Goal: Task Accomplishment & Management: Manage account settings

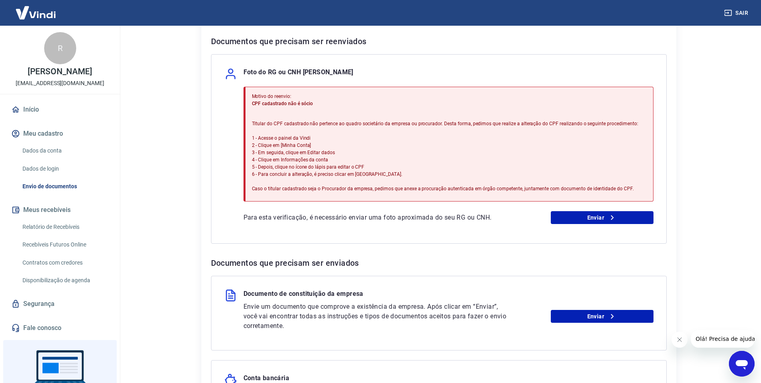
scroll to position [160, 0]
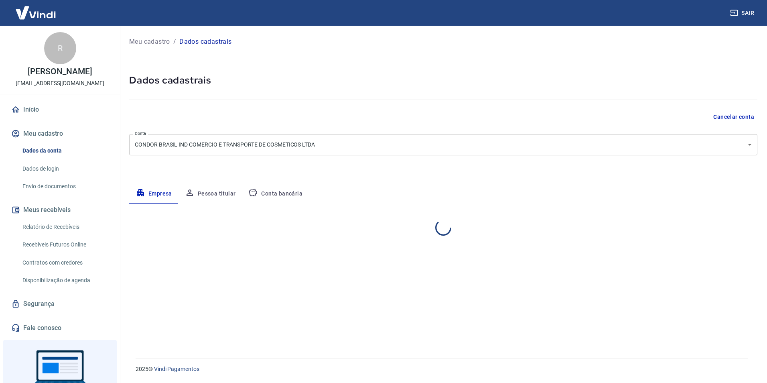
select select "SP"
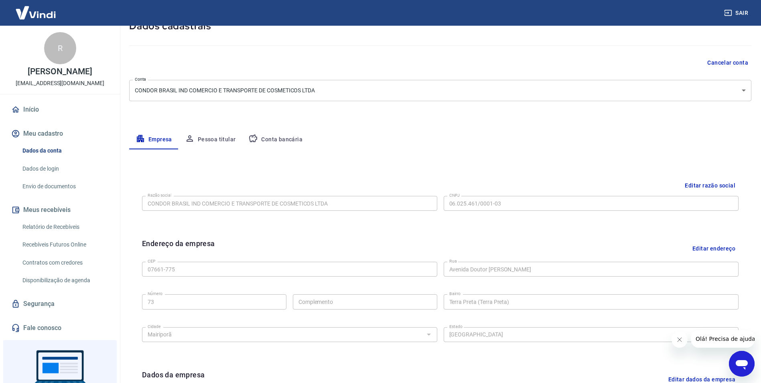
scroll to position [35, 0]
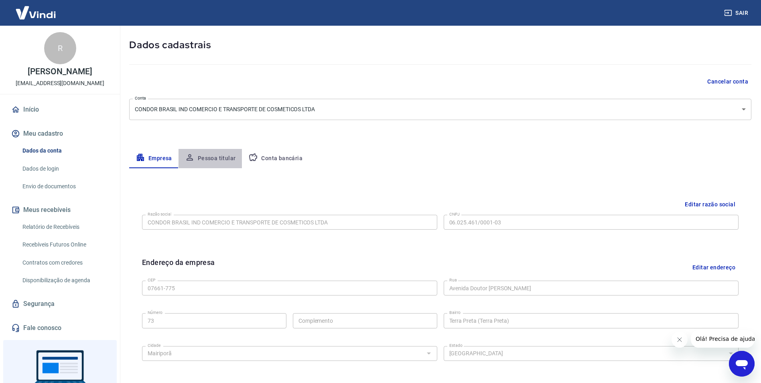
click at [219, 162] on button "Pessoa titular" at bounding box center [211, 158] width 64 height 19
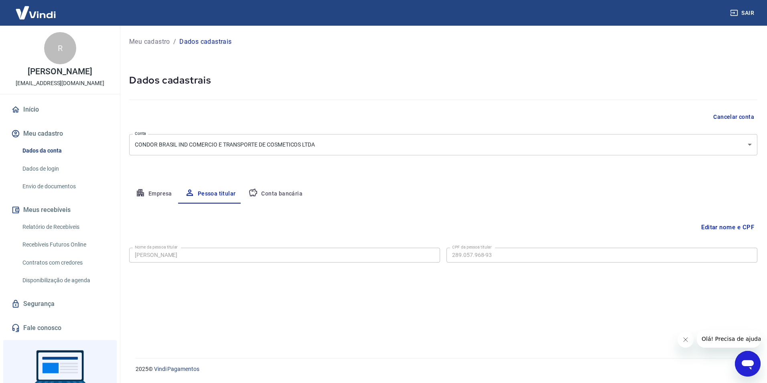
click at [544, 319] on div "Editar nome e CPF Nome da pessoa titular [PERSON_NAME] Nome da pessoa titular C…" at bounding box center [443, 270] width 628 height 135
click at [716, 227] on button "Editar nome e CPF" at bounding box center [727, 226] width 59 height 15
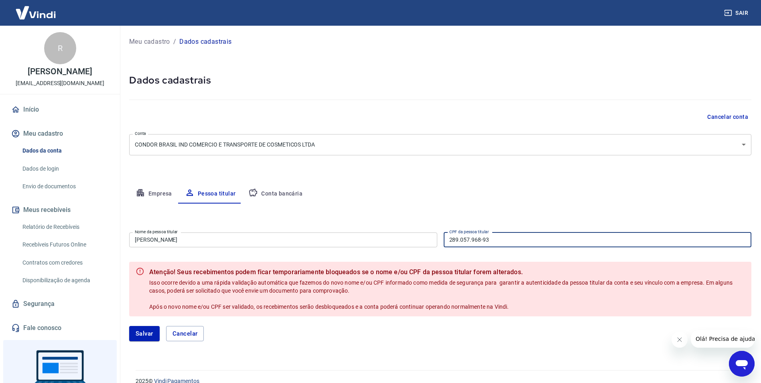
drag, startPoint x: 490, startPoint y: 240, endPoint x: 438, endPoint y: 242, distance: 52.2
click at [438, 242] on div "Nome da pessoa titular ROBERTO VAZ GOMES Nome da pessoa titular CPF da pessoa t…" at bounding box center [440, 239] width 622 height 20
type input "039.720.998-35"
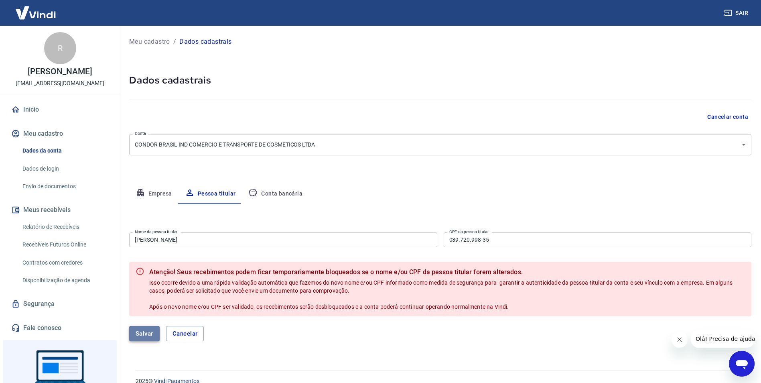
click at [149, 337] on button "Salvar" at bounding box center [144, 333] width 30 height 15
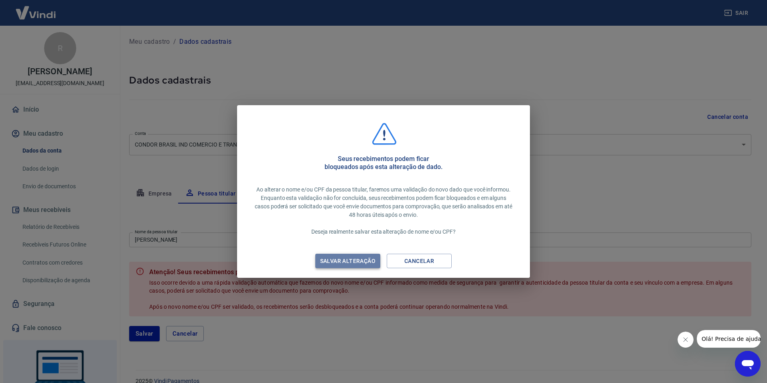
click at [358, 262] on div "Salvar alteração" at bounding box center [348, 261] width 75 height 10
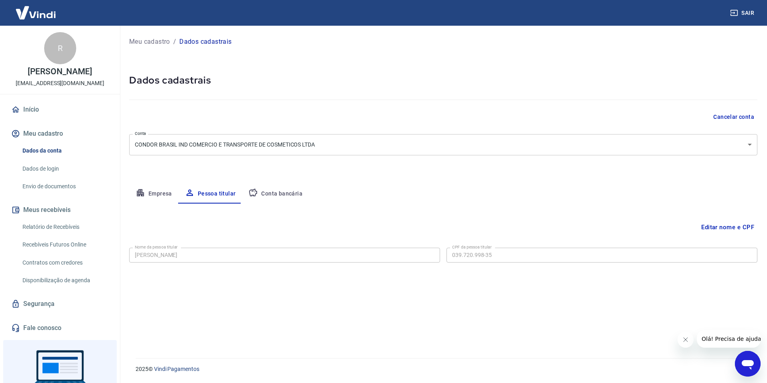
click at [155, 196] on button "Empresa" at bounding box center [153, 193] width 49 height 19
select select "SP"
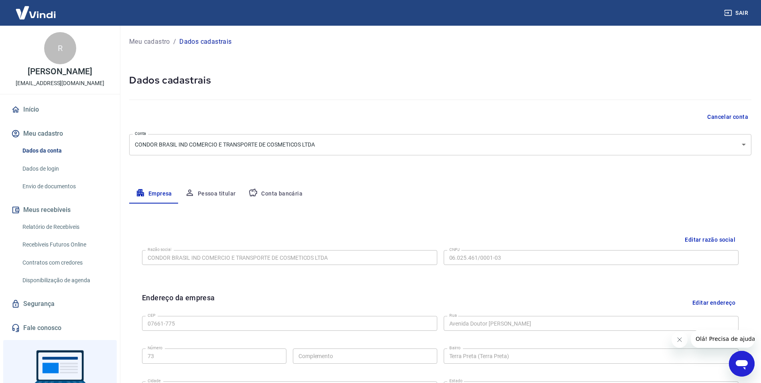
click at [263, 192] on button "Conta bancária" at bounding box center [275, 193] width 67 height 19
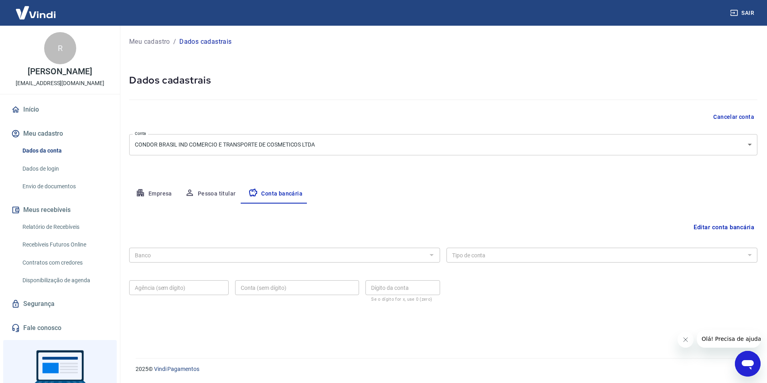
click at [732, 228] on button "Editar conta bancária" at bounding box center [723, 226] width 67 height 15
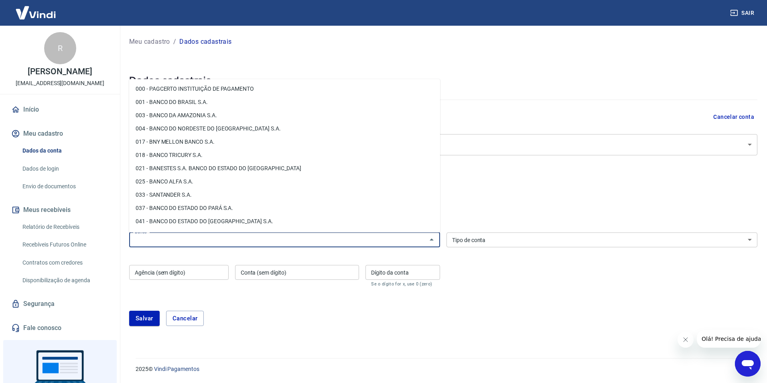
click at [268, 244] on input "Banco" at bounding box center [278, 240] width 293 height 10
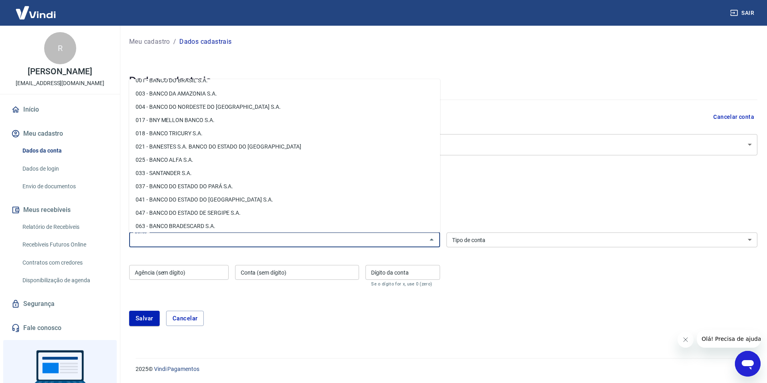
scroll to position [40, 0]
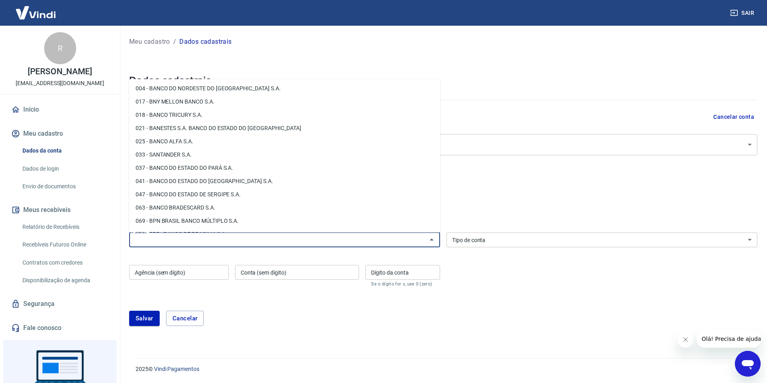
click at [276, 244] on input "Banco" at bounding box center [278, 240] width 293 height 10
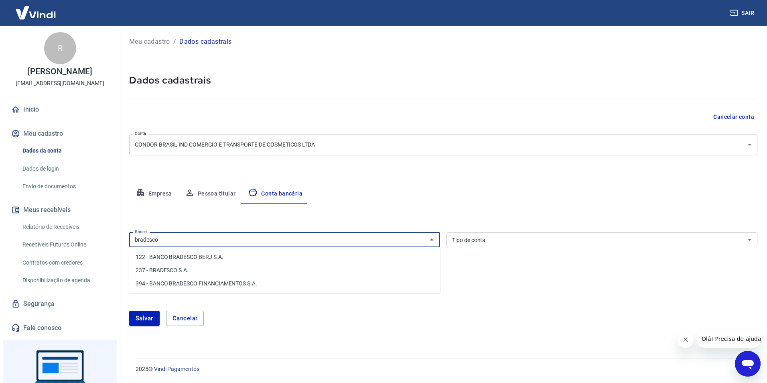
click at [215, 271] on li "237 - BRADESCO S.A." at bounding box center [284, 270] width 311 height 13
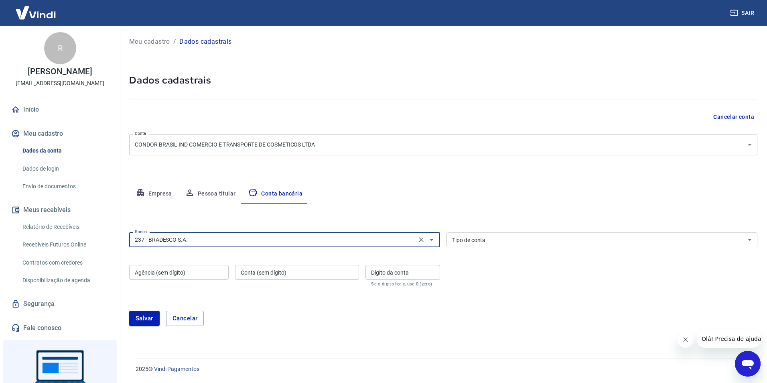
type input "237 - BRADESCO S.A."
click at [598, 244] on select "Conta Corrente Conta Poupança" at bounding box center [602, 239] width 311 height 15
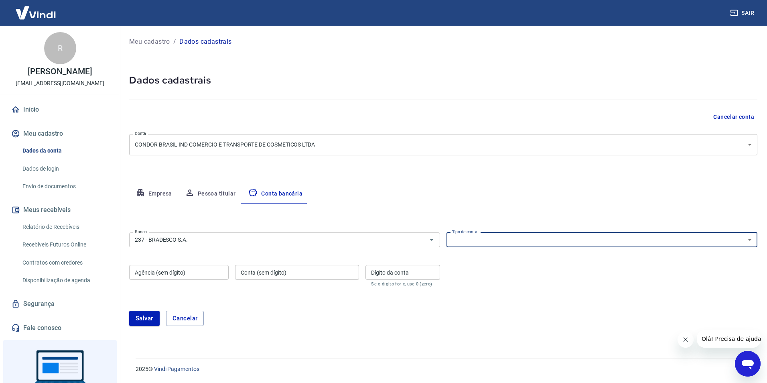
select select "1"
click at [447, 232] on select "Conta Corrente Conta Poupança" at bounding box center [602, 239] width 311 height 15
click at [203, 275] on input "Agência (sem dígito)" at bounding box center [178, 272] width 99 height 15
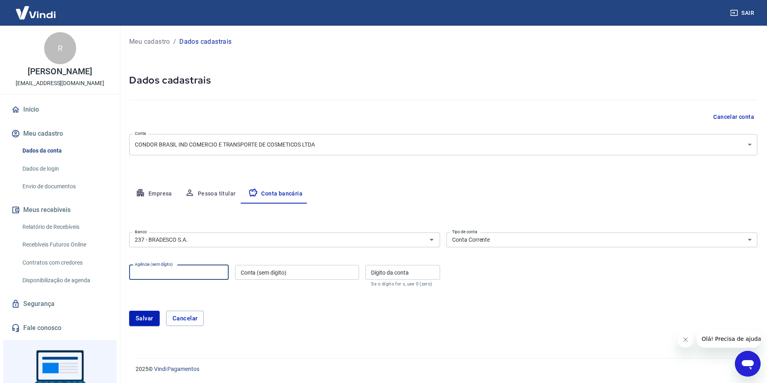
click at [208, 271] on input "Agência (sem dígito)" at bounding box center [178, 272] width 99 height 15
type input "1262"
click at [330, 272] on input "Conta (sem dígito)" at bounding box center [297, 272] width 124 height 15
click at [315, 272] on input "Conta (sem dígito)" at bounding box center [297, 272] width 124 height 15
click at [328, 274] on input "Conta (sem dígito)" at bounding box center [297, 272] width 124 height 15
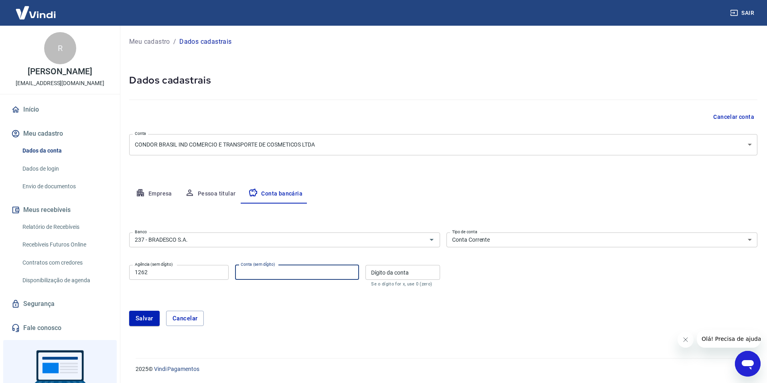
click at [321, 272] on input "Conta (sem dígito)" at bounding box center [297, 272] width 124 height 15
click at [332, 272] on input "Conta (sem dígito)" at bounding box center [297, 272] width 124 height 15
click at [417, 273] on input "Dígito da conta" at bounding box center [402, 272] width 75 height 15
click at [336, 274] on input "Conta (sem dígito)" at bounding box center [297, 272] width 124 height 15
click at [317, 272] on input "Conta (sem dígito)" at bounding box center [297, 272] width 124 height 15
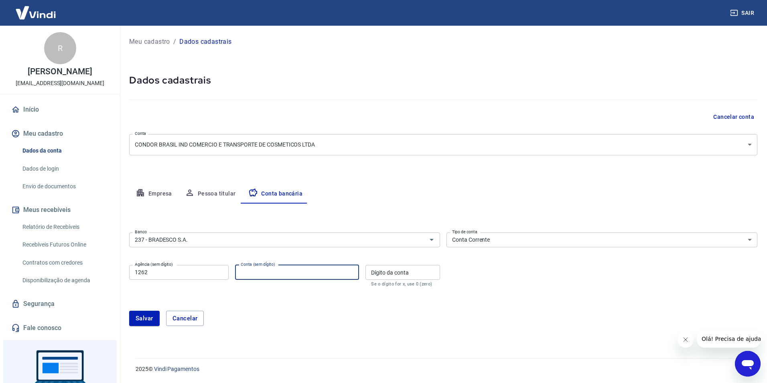
click at [317, 272] on input "Conta (sem dígito)" at bounding box center [297, 272] width 124 height 15
click at [345, 274] on input "Conta (sem dígito)" at bounding box center [297, 272] width 124 height 15
type input "21991"
click at [416, 273] on input "Dígito da conta" at bounding box center [402, 272] width 75 height 15
type input "6"
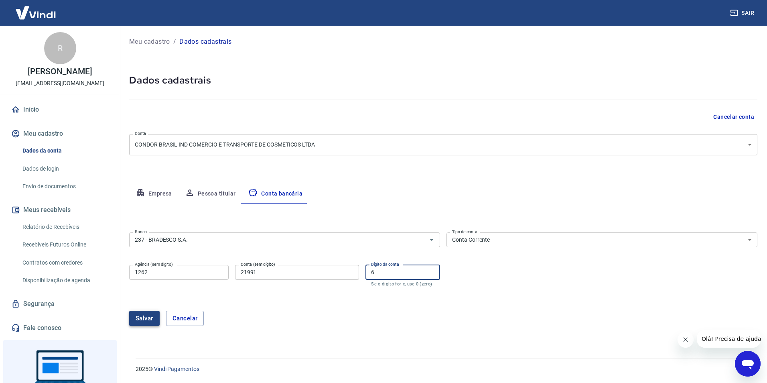
click at [152, 320] on button "Salvar" at bounding box center [144, 318] width 30 height 15
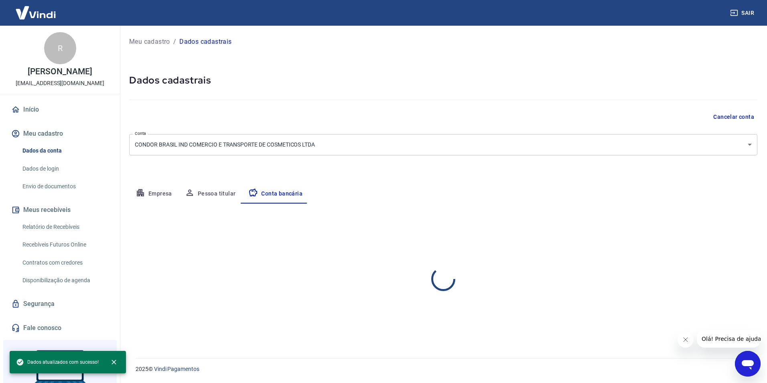
select select "1"
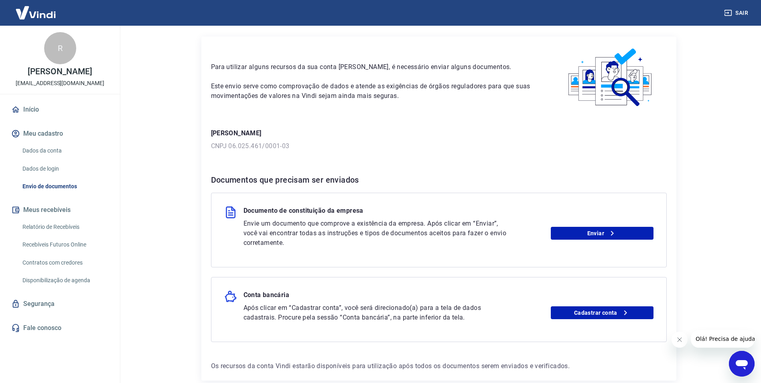
scroll to position [63, 0]
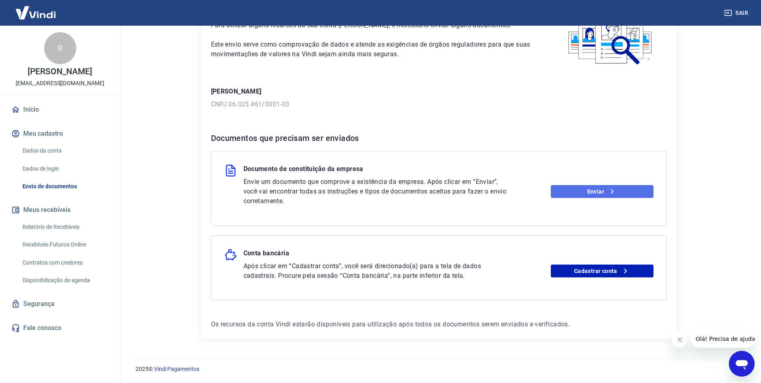
click at [601, 194] on link "Enviar" at bounding box center [602, 191] width 103 height 13
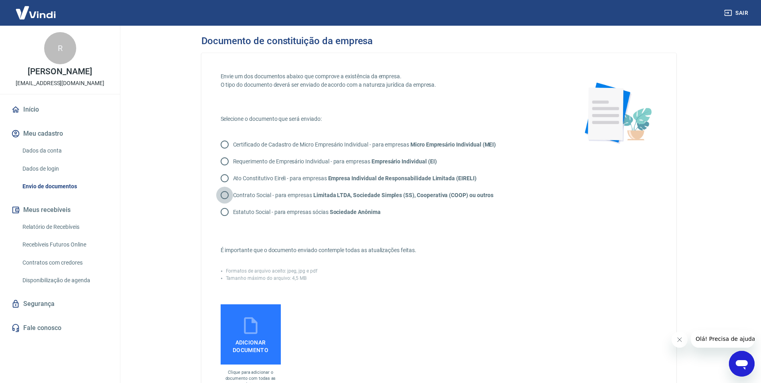
click at [223, 196] on input "Contrato Social - para empresas Limitada LTDA, Sociedade Simples (SS), Cooperat…" at bounding box center [224, 195] width 17 height 17
radio input "true"
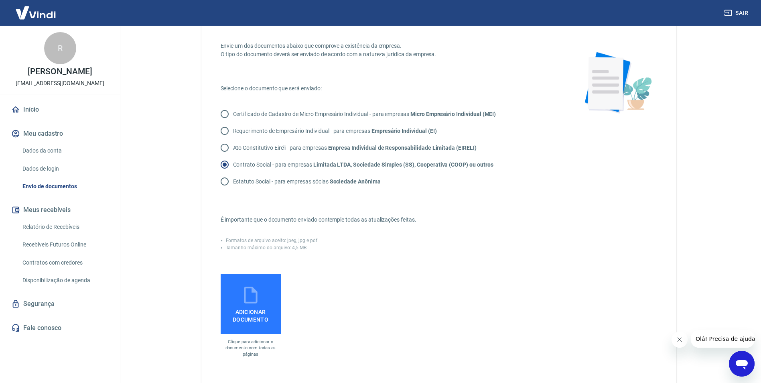
scroll to position [120, 0]
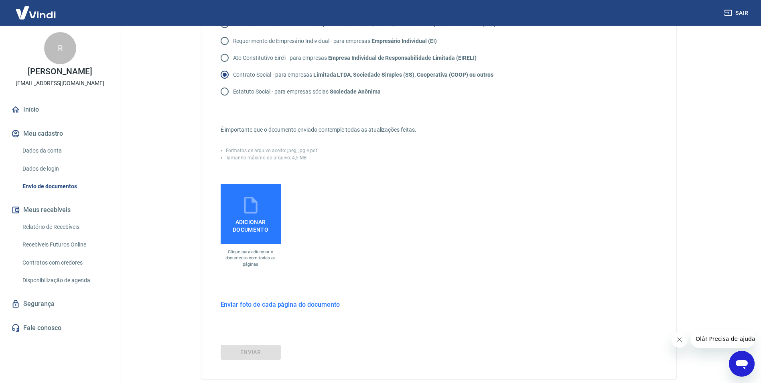
click at [247, 223] on span "Adicionar documento" at bounding box center [251, 224] width 54 height 18
click at [0, 0] on input "Adicionar documento" at bounding box center [0, 0] width 0 height 0
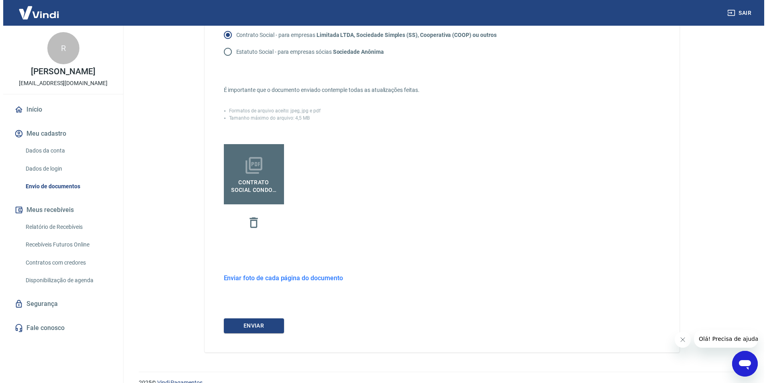
scroll to position [174, 0]
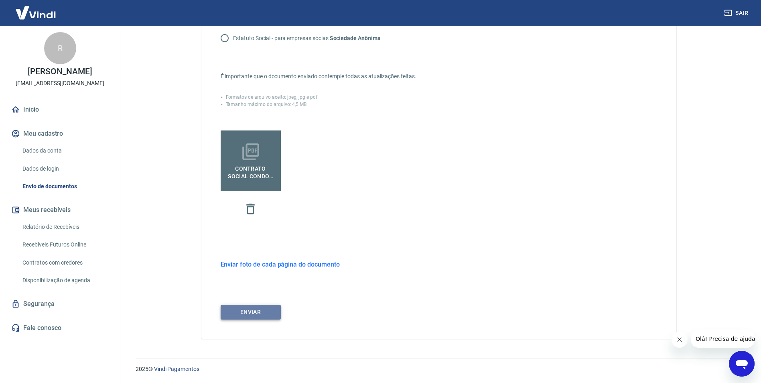
click at [273, 316] on button "ENVIAR" at bounding box center [251, 312] width 60 height 15
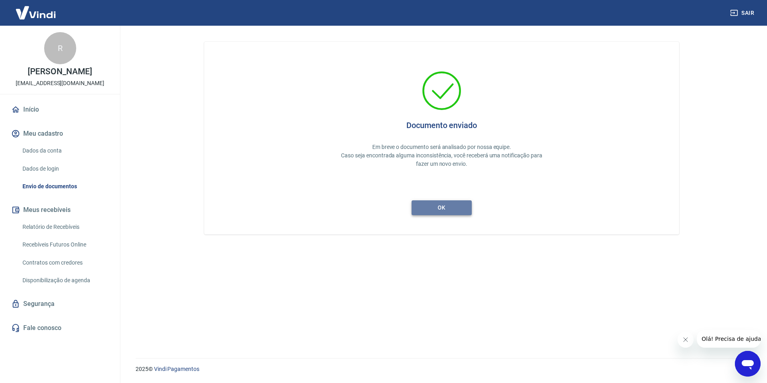
click at [463, 212] on button "ok" at bounding box center [442, 207] width 60 height 15
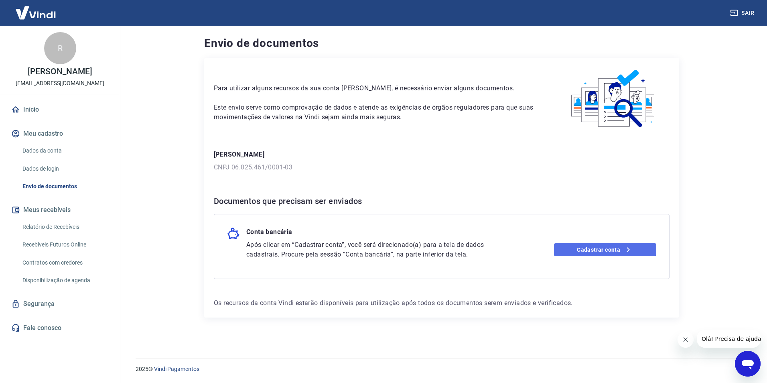
click at [623, 253] on link "Cadastrar conta" at bounding box center [605, 249] width 103 height 13
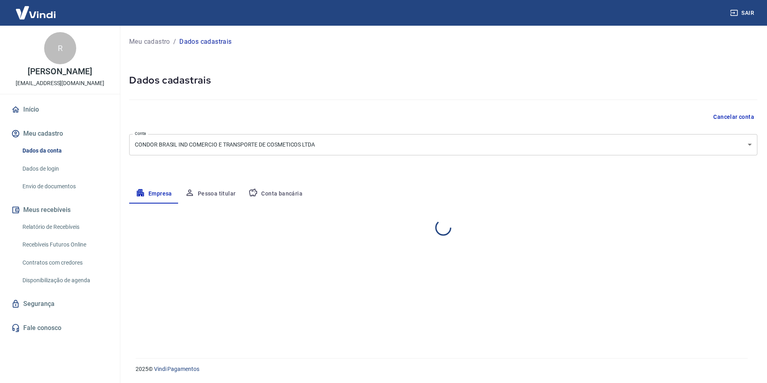
select select "SP"
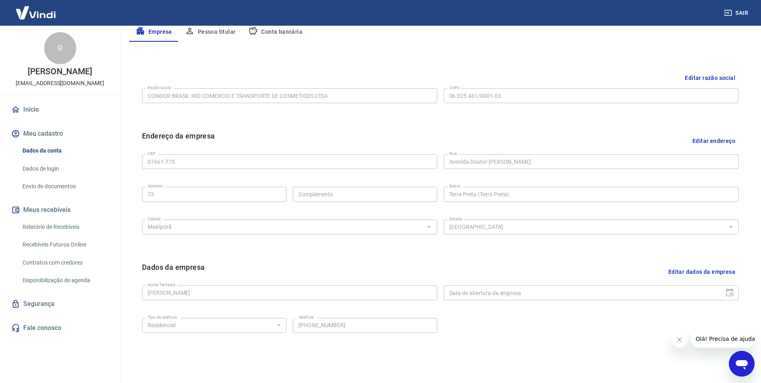
scroll to position [116, 0]
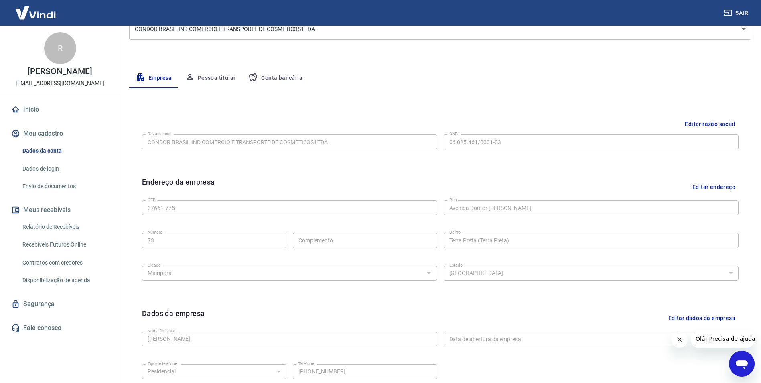
click at [274, 78] on button "Conta bancária" at bounding box center [275, 78] width 67 height 19
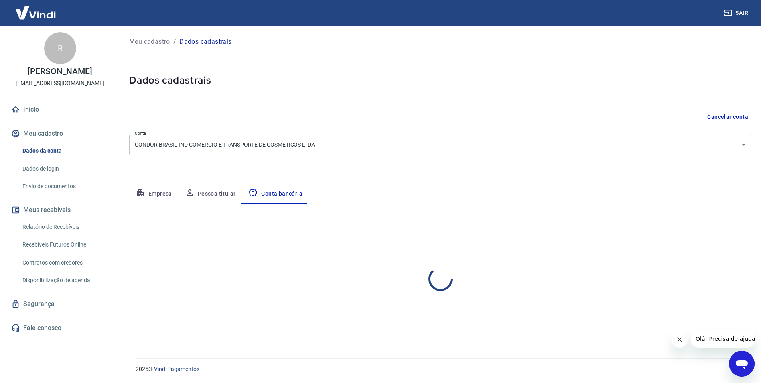
scroll to position [0, 0]
select select "1"
click at [151, 41] on p "Meu cadastro" at bounding box center [149, 42] width 41 height 10
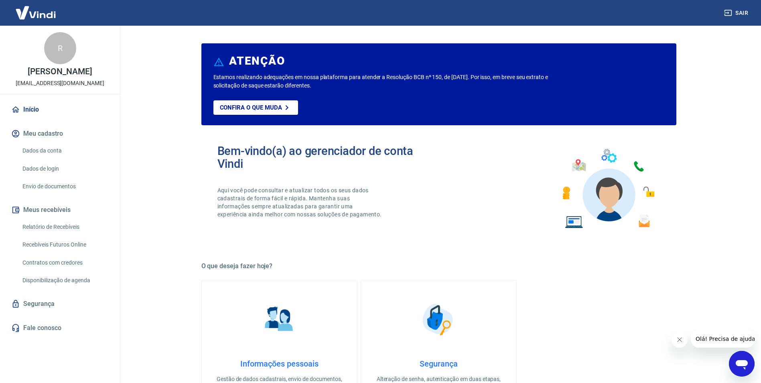
click at [43, 133] on button "Meu cadastro" at bounding box center [60, 134] width 101 height 18
click at [48, 152] on link "Dados da conta" at bounding box center [64, 150] width 91 height 16
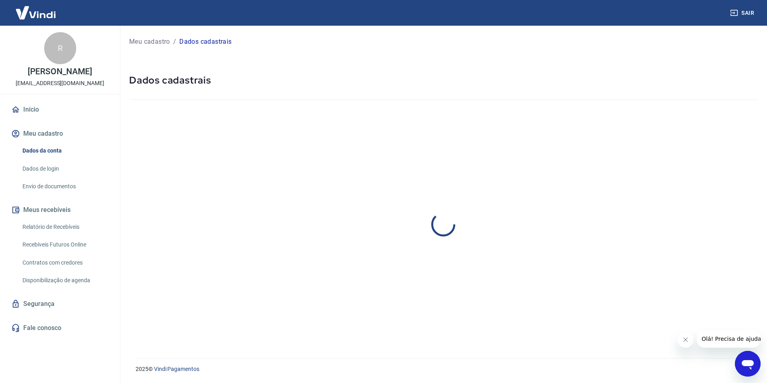
select select "SP"
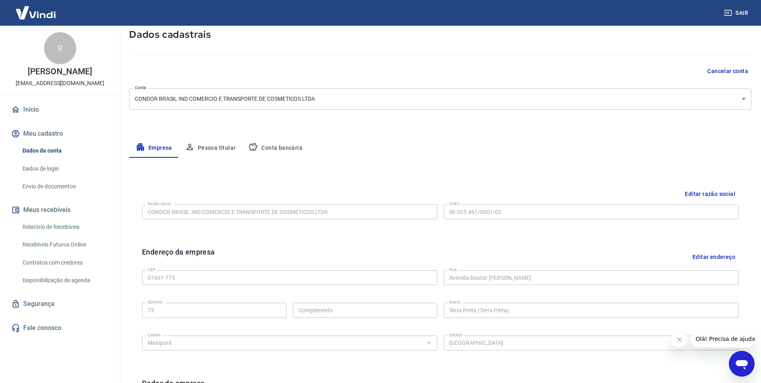
scroll to position [196, 0]
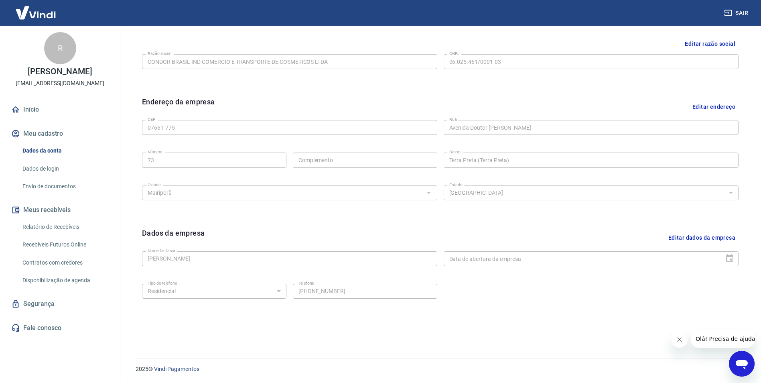
click at [731, 11] on icon "button" at bounding box center [728, 13] width 8 height 8
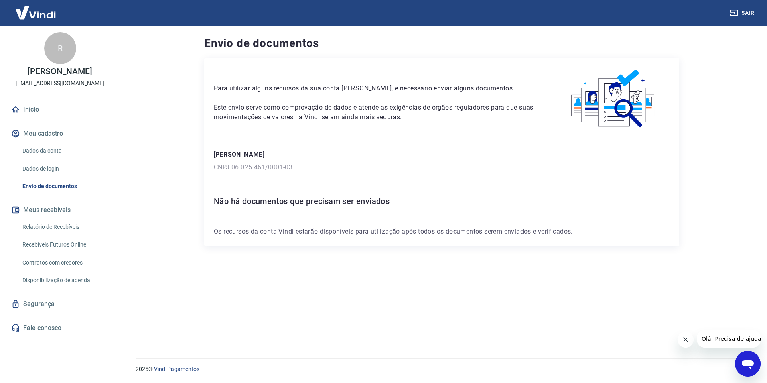
click at [54, 226] on link "Relatório de Recebíveis" at bounding box center [64, 227] width 91 height 16
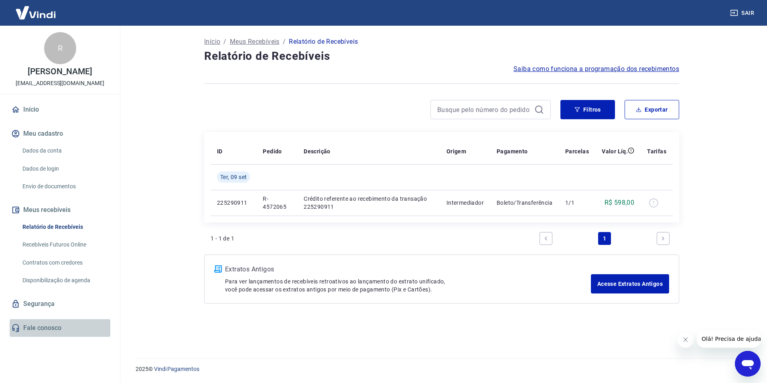
click at [43, 326] on link "Fale conosco" at bounding box center [60, 328] width 101 height 18
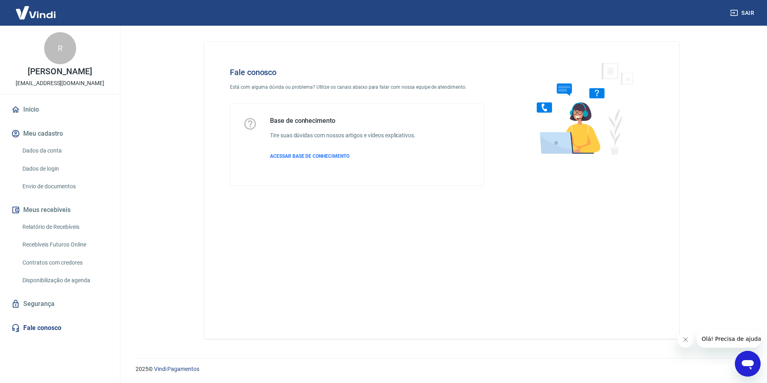
click at [749, 366] on icon "Abrir janela de mensagens" at bounding box center [748, 365] width 12 height 10
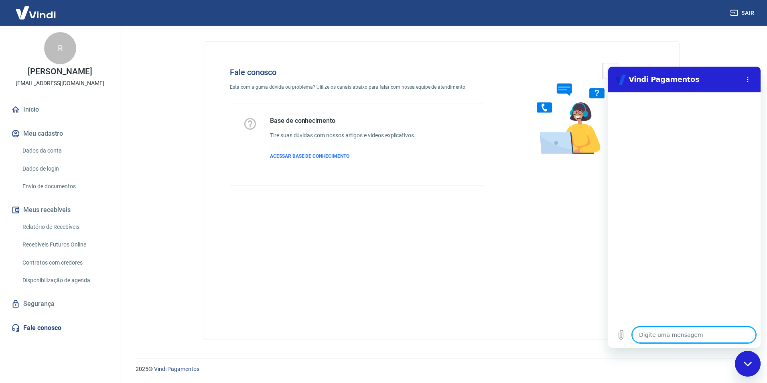
click at [701, 334] on textarea at bounding box center [694, 335] width 124 height 16
type textarea "f"
type textarea "x"
type textarea "fi"
type textarea "x"
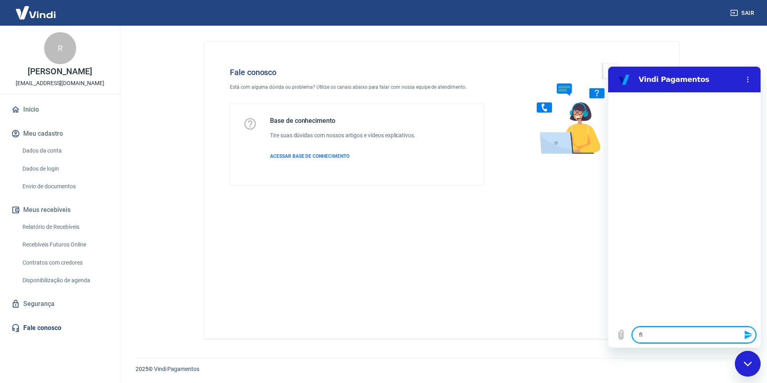
type textarea "fiz"
type textarea "x"
type textarea "fize"
type textarea "x"
type textarea "fizem"
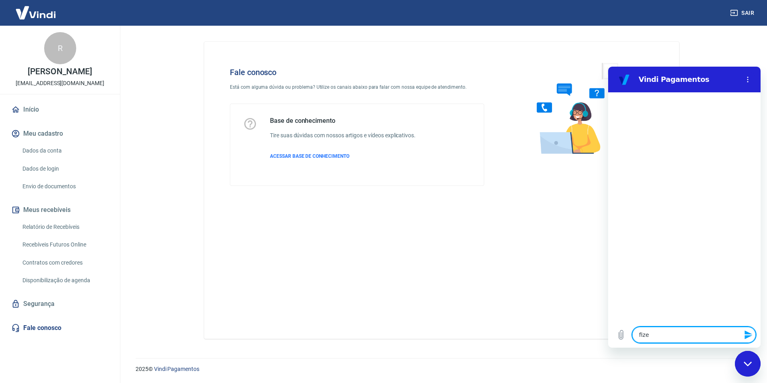
type textarea "x"
type textarea "fizemo"
type textarea "x"
type textarea "fizemos"
type textarea "x"
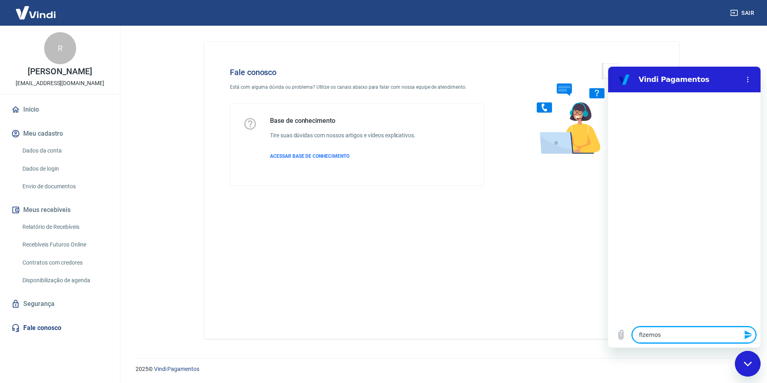
type textarea "fizemos"
type textarea "x"
type textarea "fizemos u"
type textarea "x"
type textarea "fizemos um"
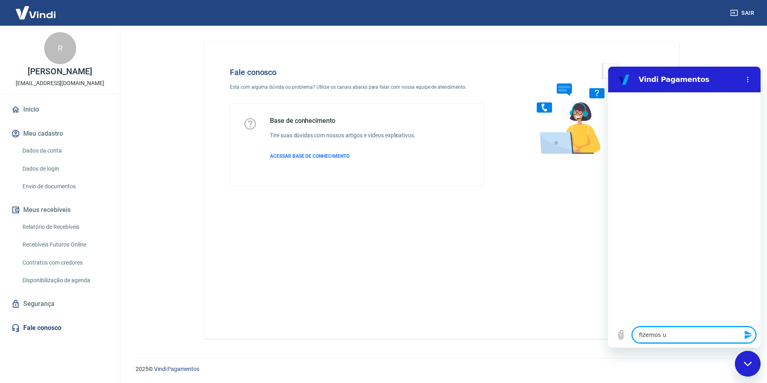
type textarea "x"
type textarea "fizemos um"
type textarea "x"
type textarea "fizemos um p"
type textarea "x"
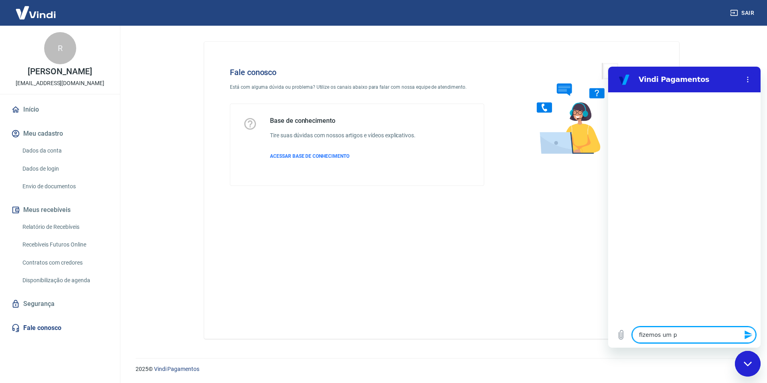
type textarea "fizemos um pa"
type textarea "x"
type textarea "fizemos um pag"
type textarea "x"
type textarea "fizemos um paga"
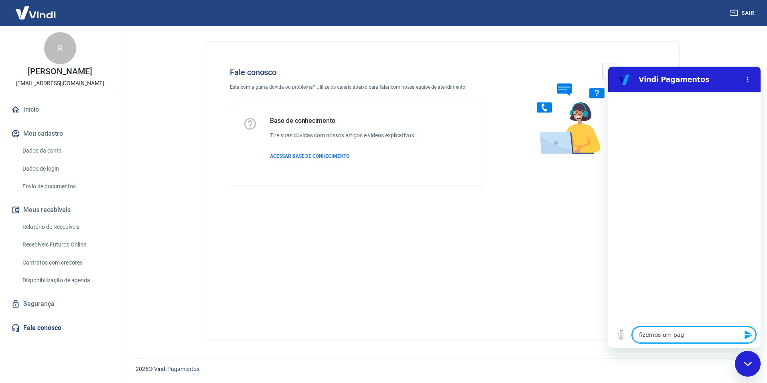
type textarea "x"
type textarea "fizemos um pagam"
type textarea "x"
type textarea "fizemos um pagame"
type textarea "x"
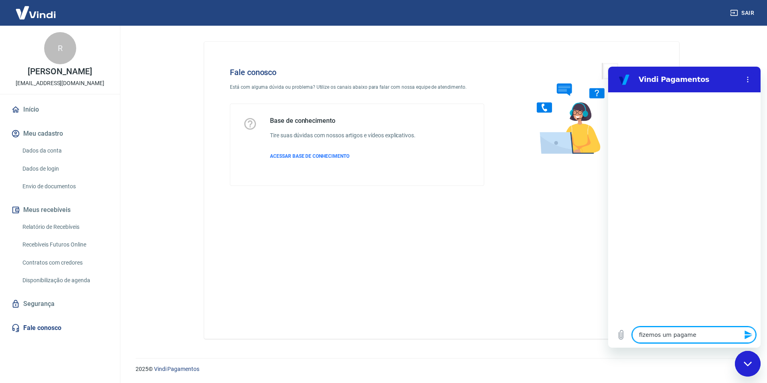
type textarea "fizemos um pagamen"
type textarea "x"
type textarea "fizemos um pagament"
type textarea "x"
type textarea "fizemos um pagamento"
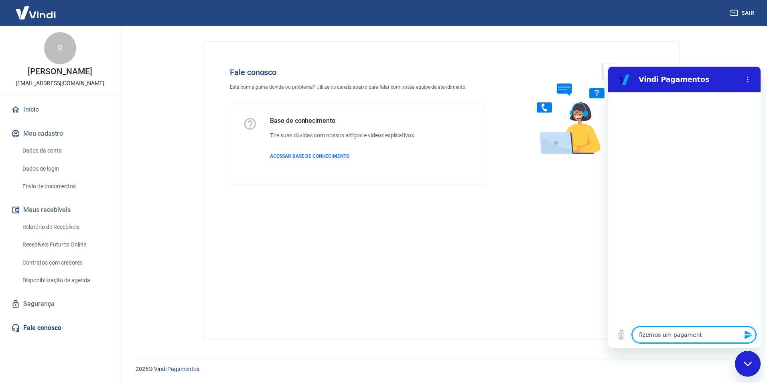
type textarea "x"
type textarea "fizemos um pagamento"
type textarea "x"
type textarea "fizemos um pagamento p"
type textarea "x"
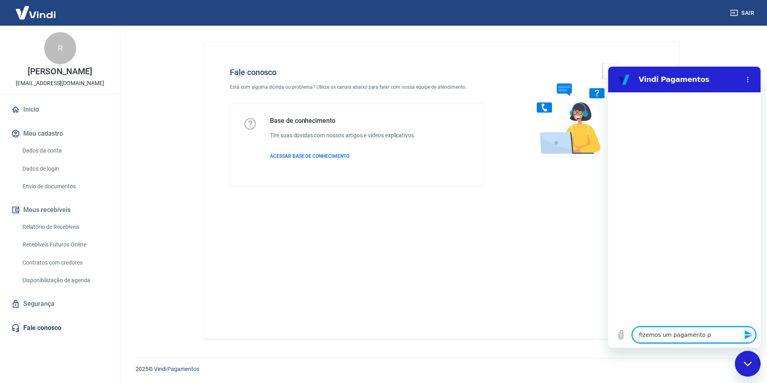
type textarea "fizemos um pagamento po"
type textarea "x"
type textarea "fizemos um pagamento por"
type textarea "x"
type textarea "fizemos um pagamento por"
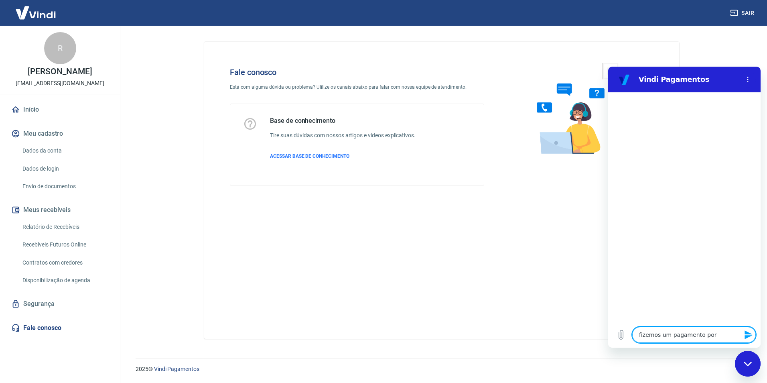
type textarea "x"
type textarea "fizemos um pagamento por b"
type textarea "x"
type textarea "fizemos um pagamento por bo"
type textarea "x"
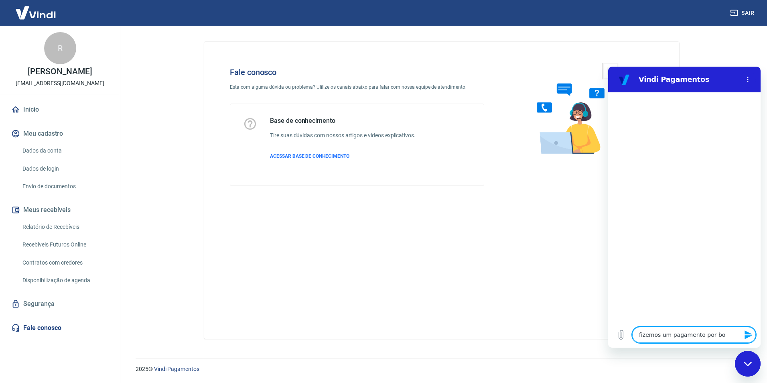
type textarea "fizemos um pagamento por bol"
type textarea "x"
type textarea "fizemos um pagamento por bole"
type textarea "x"
type textarea "fizemos um pagamento por bolet"
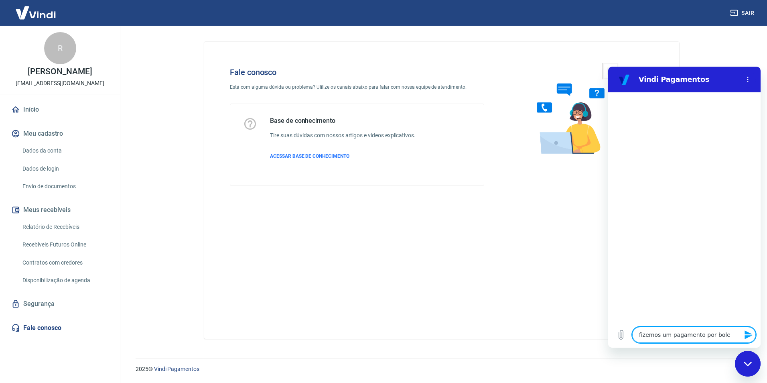
type textarea "x"
type textarea "fizemos um pagamento por boleto"
type textarea "x"
type textarea "fizemos um pagamento por boleto"
type textarea "x"
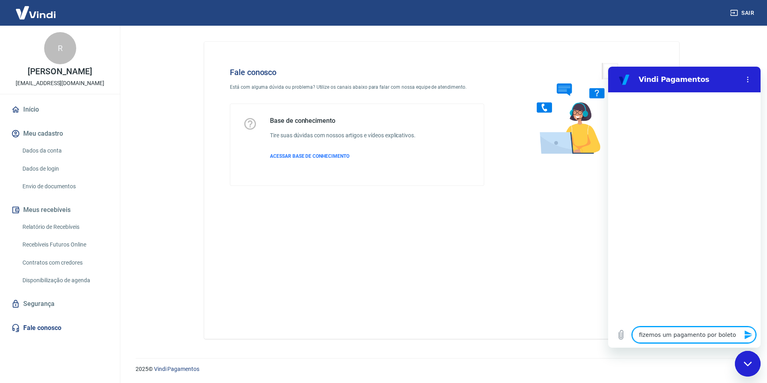
type textarea "fizemos um pagamento por boleto p"
type textarea "x"
type textarea "fizemos um pagamento por boleto po"
type textarea "x"
type textarea "fizemos um pagamento por boleto por"
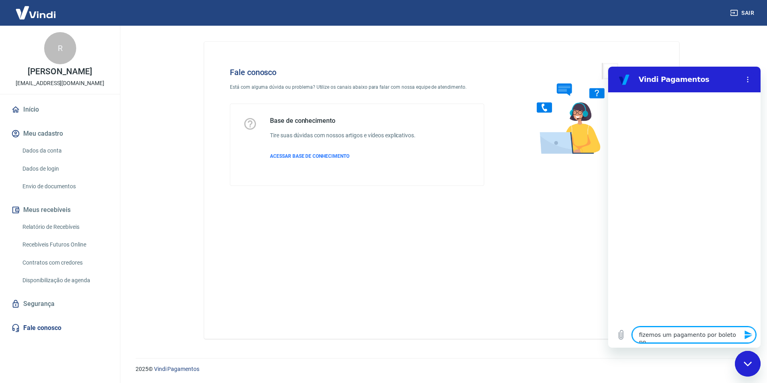
type textarea "x"
type textarea "fizemos um pagamento por boleto pore"
type textarea "x"
type textarea "fizemos um pagamento por boleto porem"
type textarea "x"
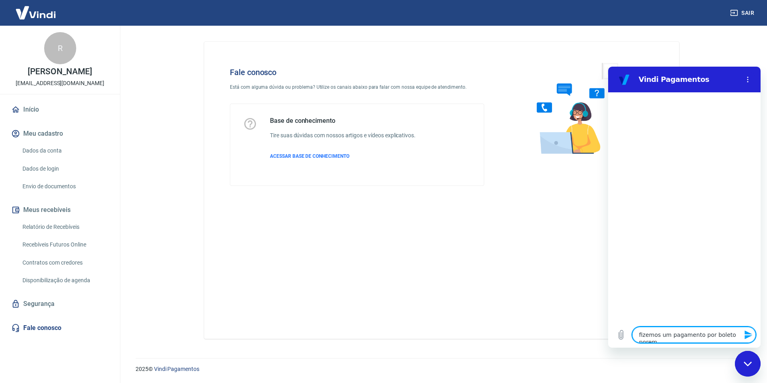
type textarea "fizemos um pagamento por boleto porem"
type textarea "x"
type textarea "fizemos um pagamento por boleto porem o"
type textarea "x"
type textarea "fizemos um pagamento por boleto porem o"
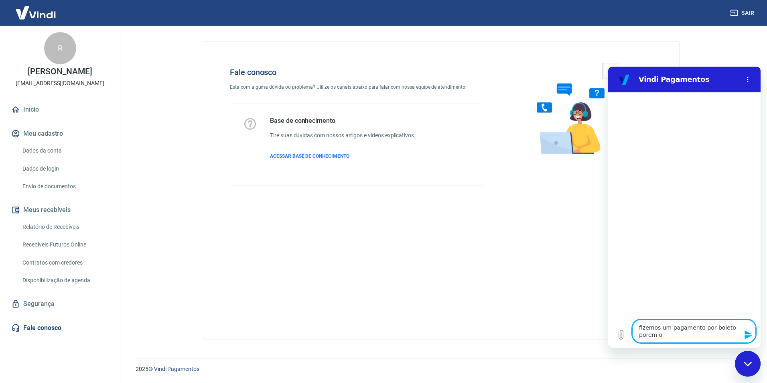
type textarea "x"
type textarea "fizemos um pagamento por boleto porem o v"
type textarea "x"
type textarea "fizemos um pagamento por boleto porem o va"
type textarea "x"
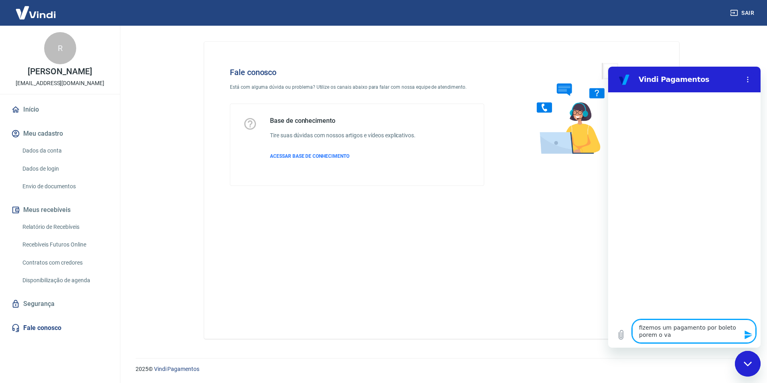
type textarea "fizemos um pagamento por boleto porem o val"
type textarea "x"
type textarea "fizemos um pagamento por boleto porem o valo"
type textarea "x"
type textarea "fizemos um pagamento por boleto porem o valor"
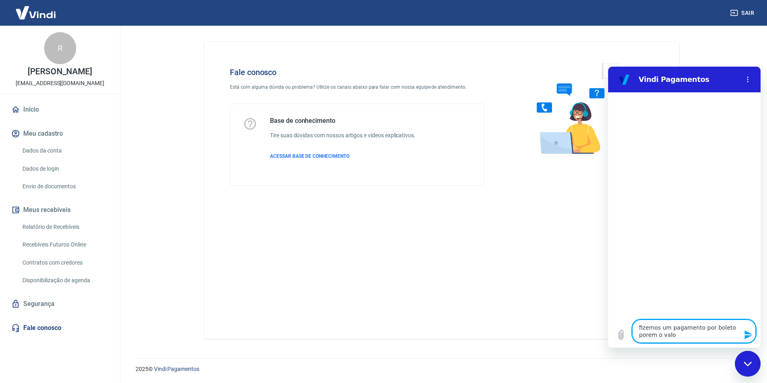
type textarea "x"
type textarea "fizemos um pagamento por boleto porem o valor"
type textarea "x"
type textarea "fizemos um pagamento por boleto porem o valor f"
type textarea "x"
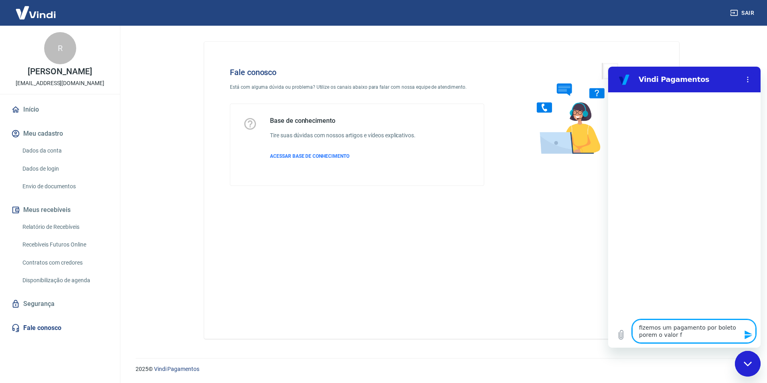
type textarea "fizemos um pagamento por boleto porem o valor fi"
type textarea "x"
type textarea "fizemos um pagamento por boleto porem o valor fic"
type textarea "x"
type textarea "fizemos um pagamento por boleto porem o valor fico"
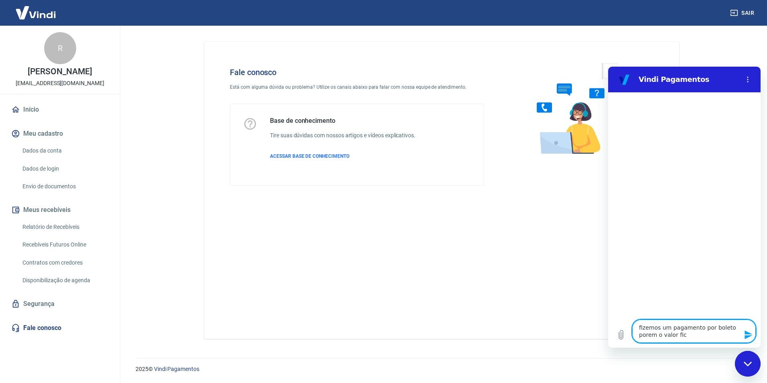
type textarea "x"
type textarea "fizemos um pagamento por boleto porem o valor ficou"
type textarea "x"
type textarea "fizemos um pagamento por boleto porem o valor ficou"
type textarea "x"
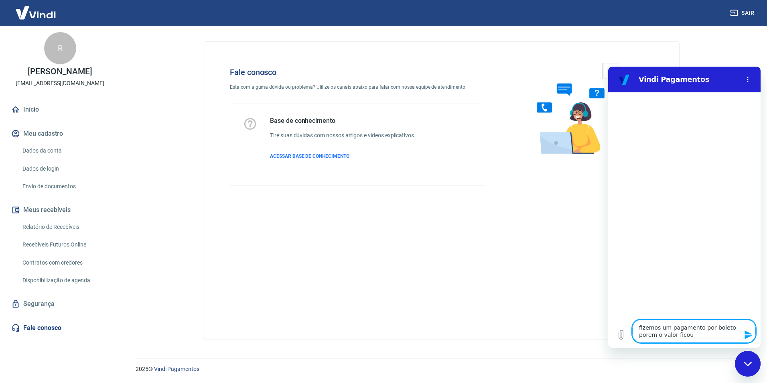
type textarea "fizemos um pagamento por boleto porem o valor ficou n"
type textarea "x"
type textarea "fizemos um pagamento por boleto porem o valor ficou na"
type textarea "x"
type textarea "fizemos um pagamento por boleto porem o valor ficou na"
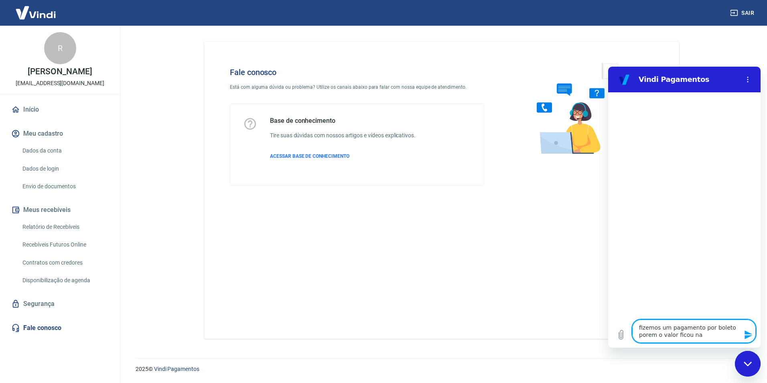
type textarea "x"
type textarea "fizemos um pagamento por boleto porem o valor ficou na c"
type textarea "x"
type textarea "fizemos um pagamento por boleto porem o valor ficou na co"
type textarea "x"
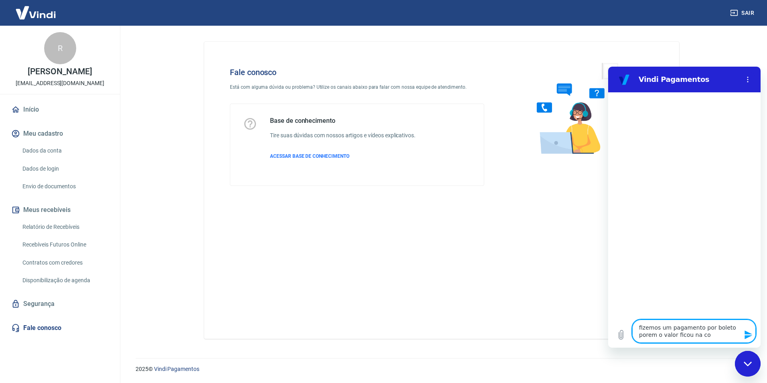
type textarea "fizemos um pagamento por boleto porem o valor ficou na con"
type textarea "x"
type textarea "fizemos um pagamento por boleto porem o valor ficou na cont"
type textarea "x"
type textarea "fizemos um pagamento por boleto porem o valor ficou na conta"
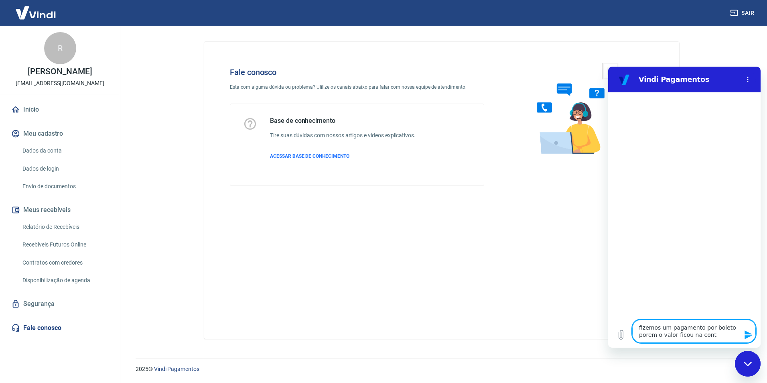
type textarea "x"
type textarea "fizemos um pagamento por boleto porem o valor ficou na conta"
type textarea "x"
type textarea "fizemos um pagamento por boleto porem o valor ficou na conta V"
type textarea "x"
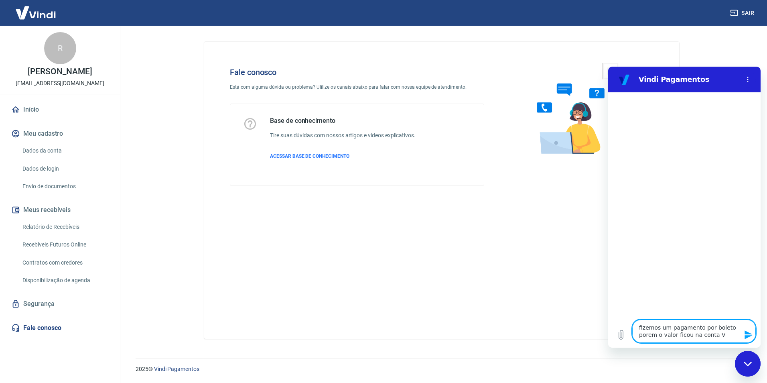
type textarea "fizemos um pagamento por boleto porem o valor ficou na conta Vi"
type textarea "x"
type textarea "fizemos um pagamento por boleto porem o valor ficou na conta Vin"
type textarea "x"
type textarea "fizemos um pagamento por boleto porem o valor ficou na conta Vind"
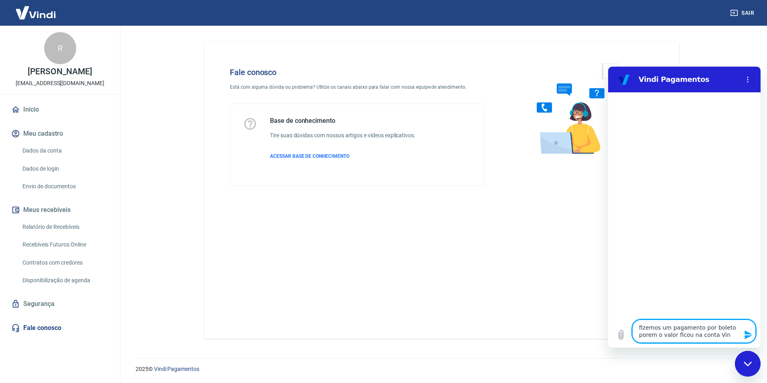
type textarea "x"
type textarea "fizemos um pagamento por boleto porem o valor ficou na conta Vindi"
type textarea "x"
type textarea "fizemos um pagamento por boleto porem o valor ficou na conta Vindi"
type textarea "x"
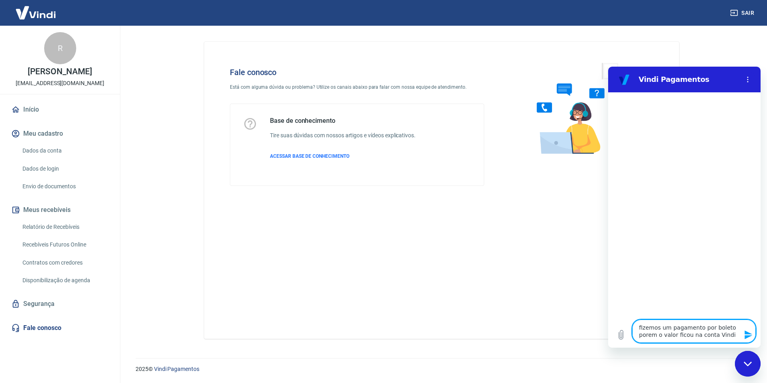
type textarea "fizemos um pagamento por boleto porem o valor ficou na conta Vindi e"
type textarea "x"
type textarea "fizemos um pagamento por boleto porem o valor ficou na conta Vindi e"
type textarea "x"
type textarea "fizemos um pagamento por boleto porem o valor ficou na conta Vindi e a"
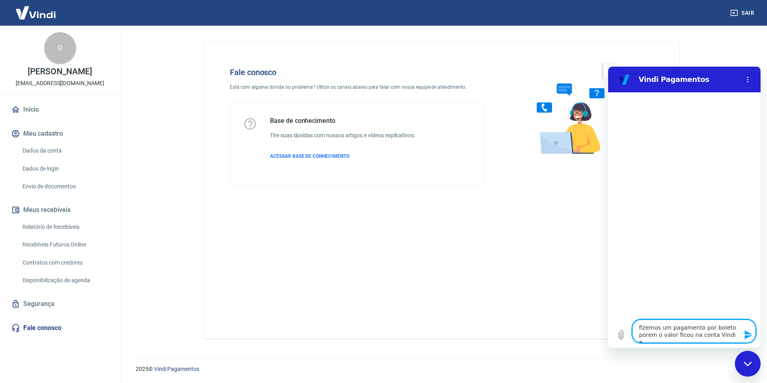
type textarea "x"
type textarea "fizemos um pagamento por boleto porem o valor ficou na conta Vindi e a"
type textarea "x"
type textarea "fizemos um pagamento por boleto porem o valor ficou na conta Vindi e a f"
type textarea "x"
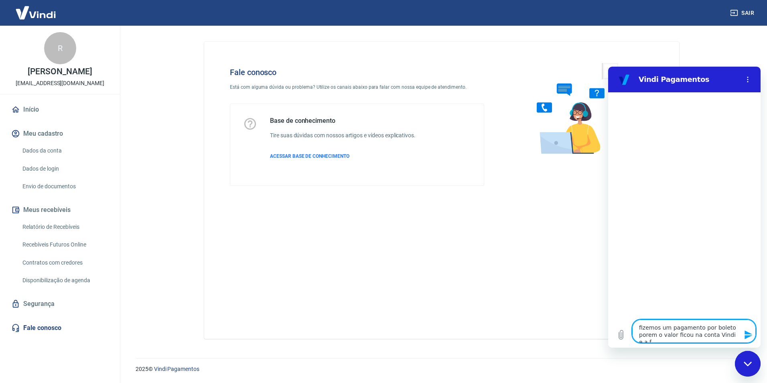
type textarea "fizemos um pagamento por boleto porem o valor ficou na conta Vindi e a fa"
type textarea "x"
type textarea "fizemos um pagamento por boleto porem o valor ficou na conta Vindi e a fat"
type textarea "x"
type textarea "fizemos um pagamento por boleto porem o valor ficou na conta Vindi e a fatu"
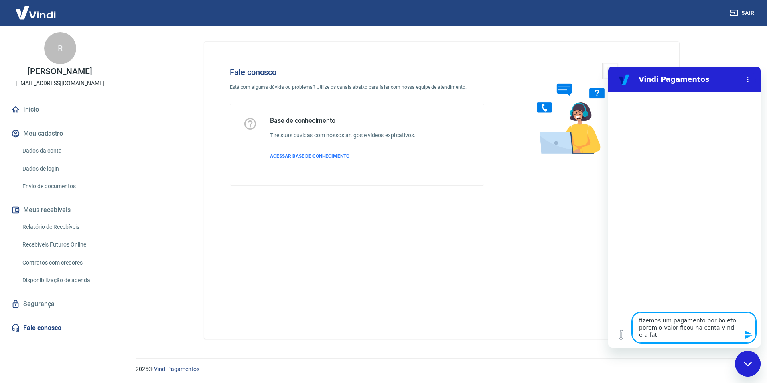
type textarea "x"
type textarea "fizemos um pagamento por boleto porem o valor ficou na conta Vindi e a fatur"
type textarea "x"
type textarea "fizemos um pagamento por boleto porem o valor ficou na conta Vindi e a fatura"
type textarea "x"
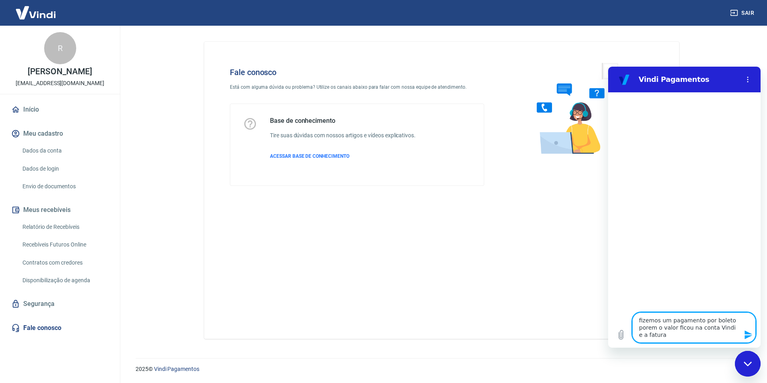
type textarea "fizemos um pagamento por boleto porem o valor ficou na conta Vindi e a fatura"
type textarea "x"
type textarea "fizemos um pagamento por boleto porem o valor ficou na conta Vindi e a fatura e"
type textarea "x"
type textarea "fizemos um pagamento por boleto porem o valor ficou na conta Vindi e a fatura es"
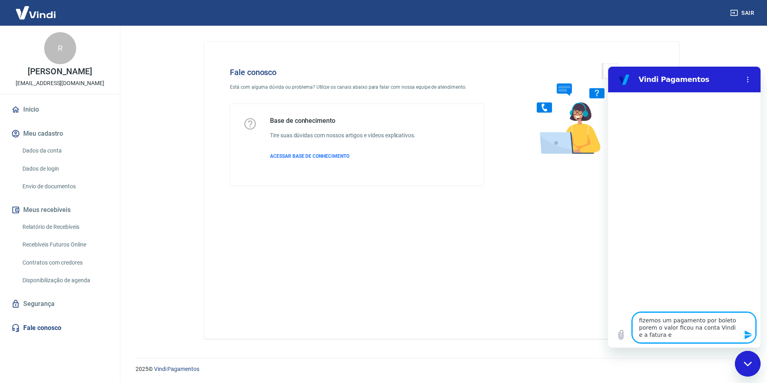
type textarea "x"
type textarea "fizemos um pagamento por boleto porem o valor ficou na conta Vindi e a fatura e…"
type textarea "x"
type textarea "fizemos um pagamento por boleto porem o valor ficou na conta Vindi e a fatura e…"
type textarea "x"
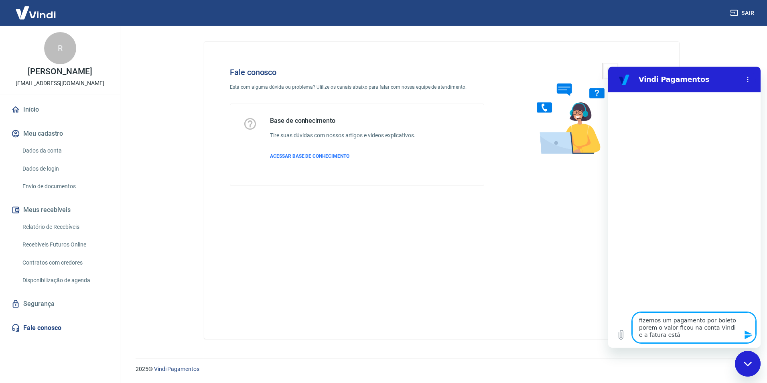
type textarea "fizemos um pagamento por boleto porem o valor ficou na conta Vindi e a fatura e…"
type textarea "x"
type textarea "fizemos um pagamento por boleto porem o valor ficou na conta Vindi e a fatura e…"
type textarea "x"
type textarea "fizemos um pagamento por boleto porem o valor ficou na conta Vindi e a fatura e…"
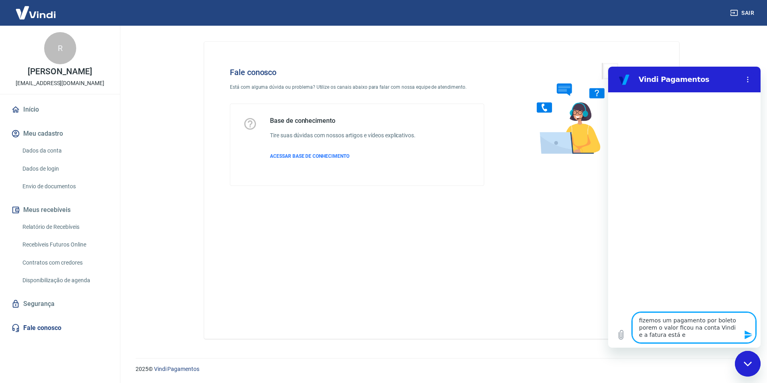
type textarea "x"
type textarea "fizemos um pagamento por boleto porem o valor ficou na conta Vindi e a fatura e…"
type textarea "x"
type textarea "fizemos um pagamento por boleto porem o valor ficou na conta Vindi e a fatura e…"
type textarea "x"
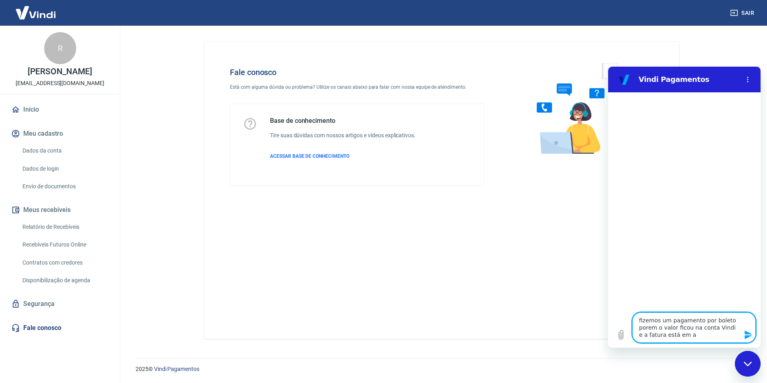
type textarea "fizemos um pagamento por boleto porem o valor ficou na conta Vindi e a fatura e…"
type textarea "x"
type textarea "fizemos um pagamento por boleto porem o valor ficou na conta Vindi e a fatura e…"
type textarea "x"
type textarea "fizemos um pagamento por boleto porem o valor ficou na conta Vindi e a fatura e…"
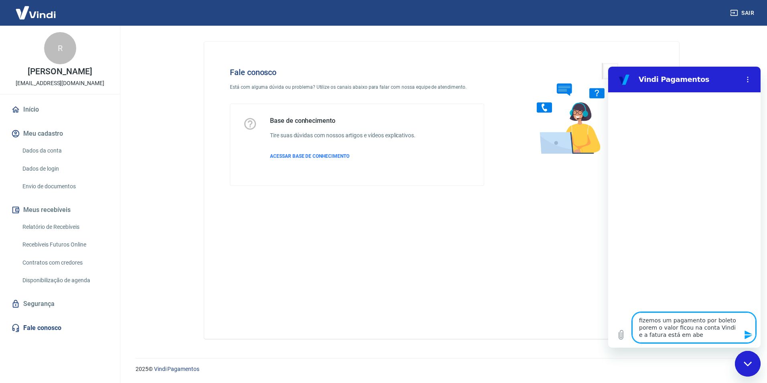
type textarea "x"
type textarea "fizemos um pagamento por boleto porem o valor ficou na conta Vindi e a fatura e…"
type textarea "x"
type textarea "fizemos um pagamento por boleto porem o valor ficou na conta Vindi e a fatura e…"
type textarea "x"
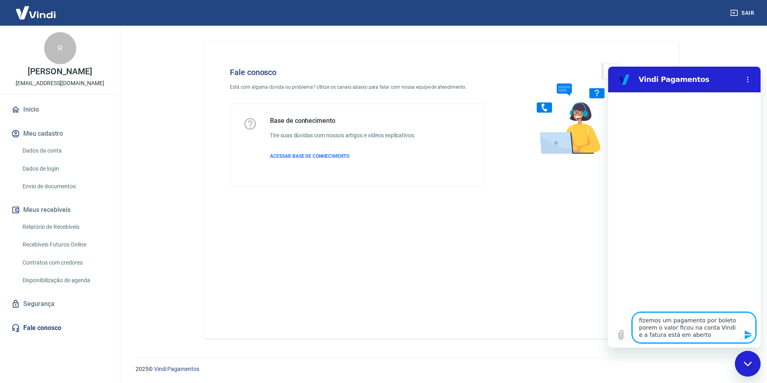
type textarea "fizemos um pagamento por boleto porem o valor ficou na conta Vindi e a fatura e…"
type textarea "x"
type textarea "fizemos um pagamento por boleto porem o valor ficou na conta Vindi e a fatura e…"
type textarea "x"
type textarea "fizemos um pagamento por boleto porem o valor ficou na conta Vindi e a fatura e…"
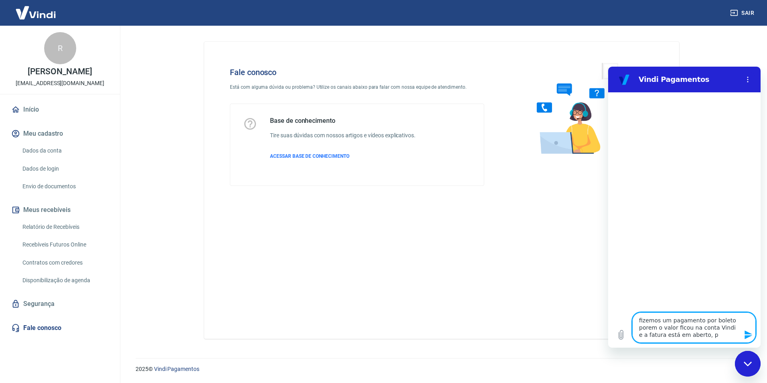
type textarea "x"
type textarea "fizemos um pagamento por boleto porem o valor ficou na conta Vindi e a fatura e…"
type textarea "x"
type textarea "fizemos um pagamento por boleto porem o valor ficou na conta Vindi e a fatura e…"
type textarea "x"
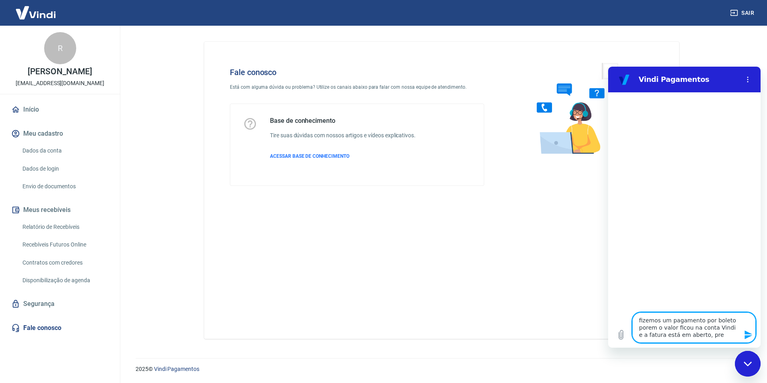
type textarea "fizemos um pagamento por boleto porem o valor ficou na conta Vindi e a fatura e…"
type textarea "x"
type textarea "fizemos um pagamento por boleto porem o valor ficou na conta Vindi e a fatura e…"
type textarea "x"
type textarea "fizemos um pagamento por boleto porem o valor ficou na conta Vindi e a fatura e…"
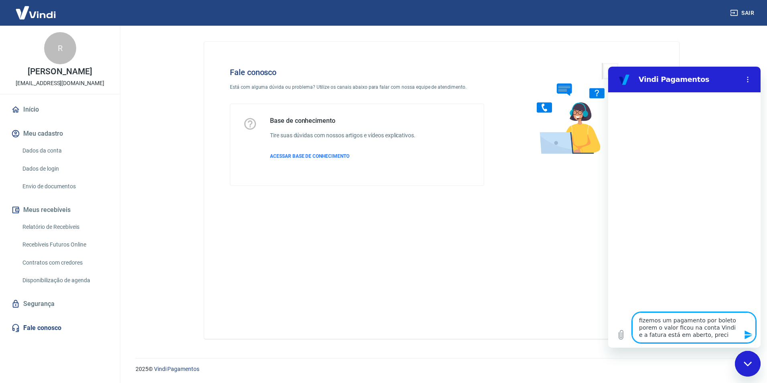
type textarea "x"
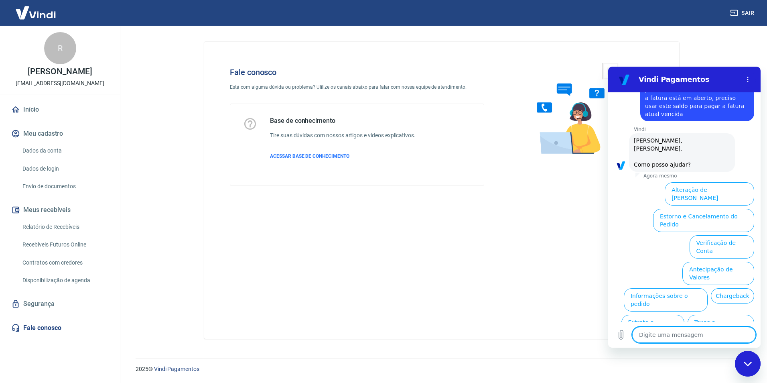
scroll to position [43, 0]
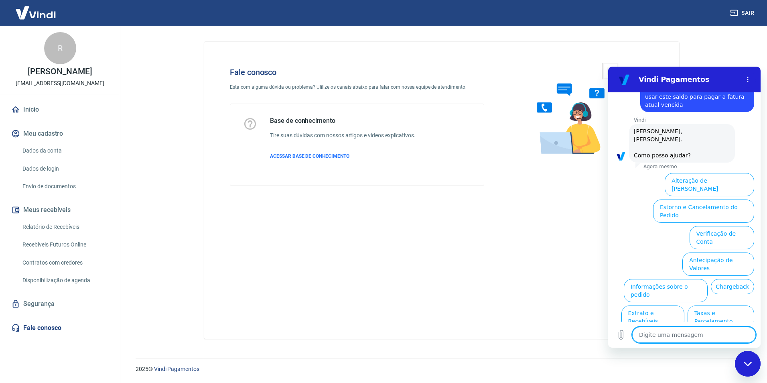
click at [737, 358] on button "Assinaturas e Faturas Tray" at bounding box center [715, 369] width 77 height 23
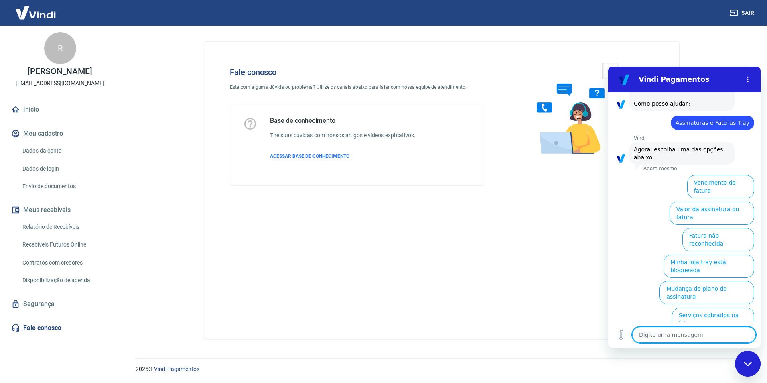
scroll to position [97, 0]
click at [730, 358] on button "Pagamento de Fatura com saldo Vindi" at bounding box center [700, 369] width 108 height 23
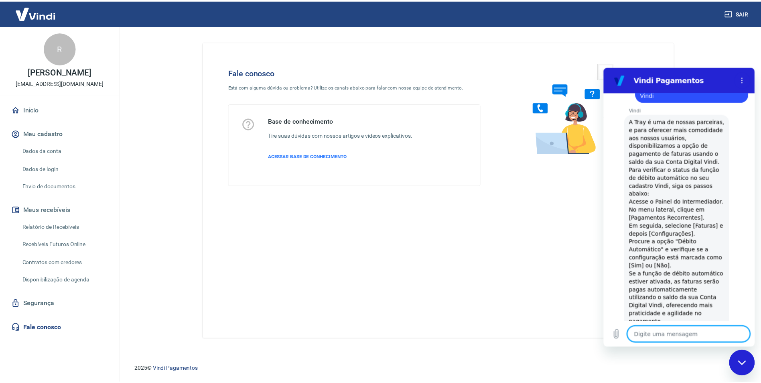
scroll to position [171, 0]
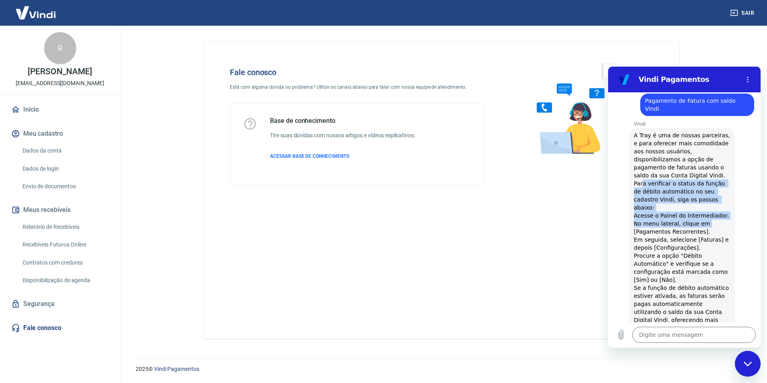
drag, startPoint x: 642, startPoint y: 160, endPoint x: 722, endPoint y: 191, distance: 85.4
click at [722, 191] on span "A Tray é uma de nossas parceiras, e para oferecer mais comodidade aos nossos us…" at bounding box center [682, 263] width 96 height 265
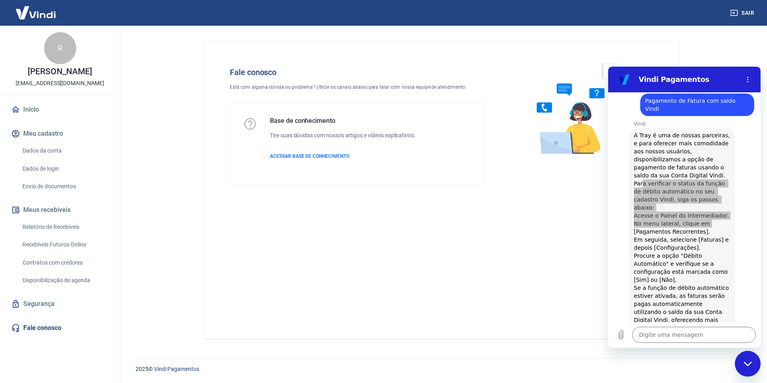
click at [32, 111] on link "Início" at bounding box center [60, 110] width 101 height 18
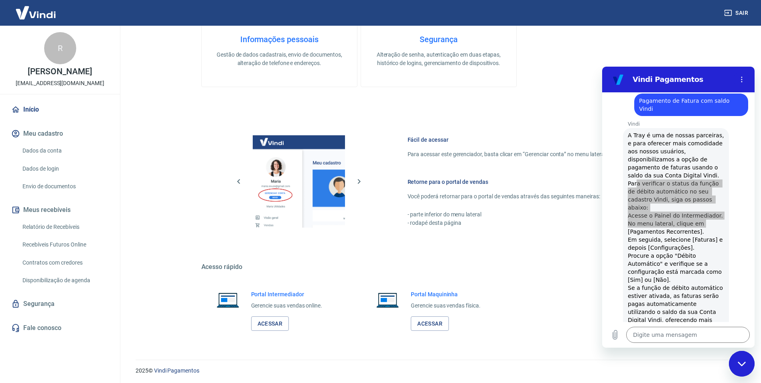
scroll to position [326, 0]
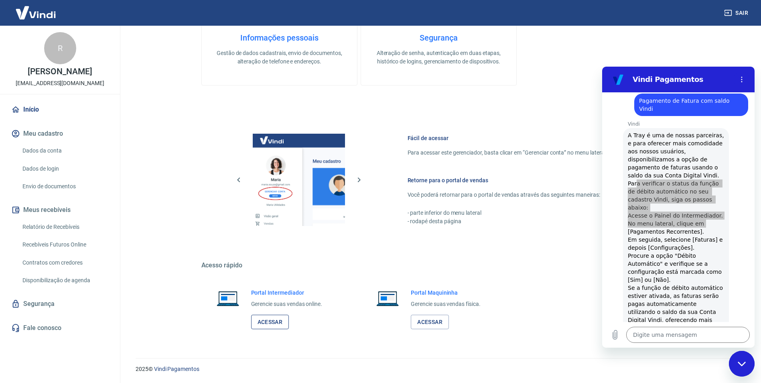
click at [279, 322] on link "Acessar" at bounding box center [270, 322] width 38 height 15
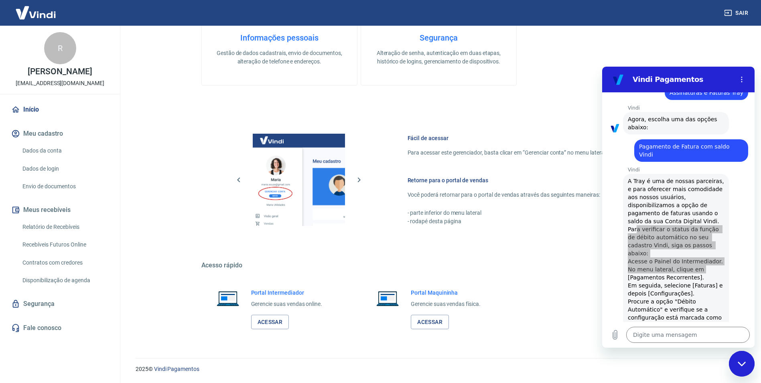
scroll to position [127, 0]
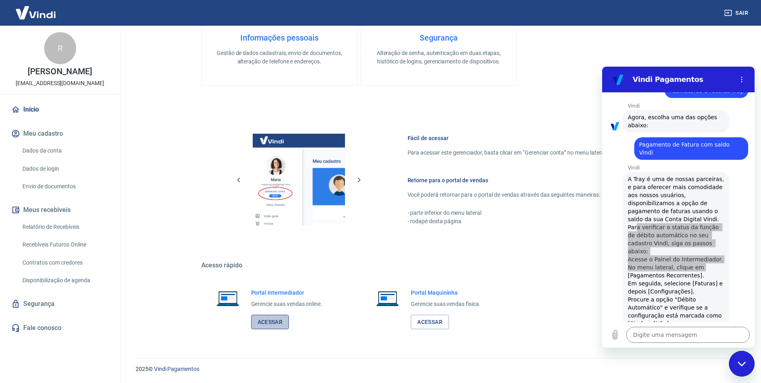
click at [271, 324] on link "Acessar" at bounding box center [270, 322] width 38 height 15
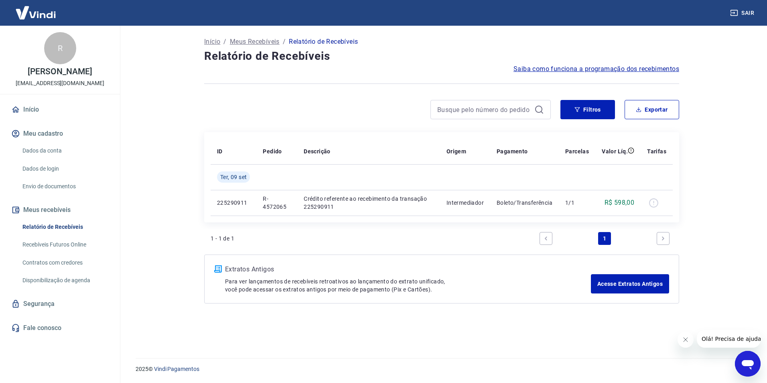
click at [256, 41] on p "Meus Recebíveis" at bounding box center [255, 42] width 50 height 10
click at [71, 245] on link "Recebíveis Futuros Online" at bounding box center [64, 244] width 91 height 16
